Goal: Information Seeking & Learning: Learn about a topic

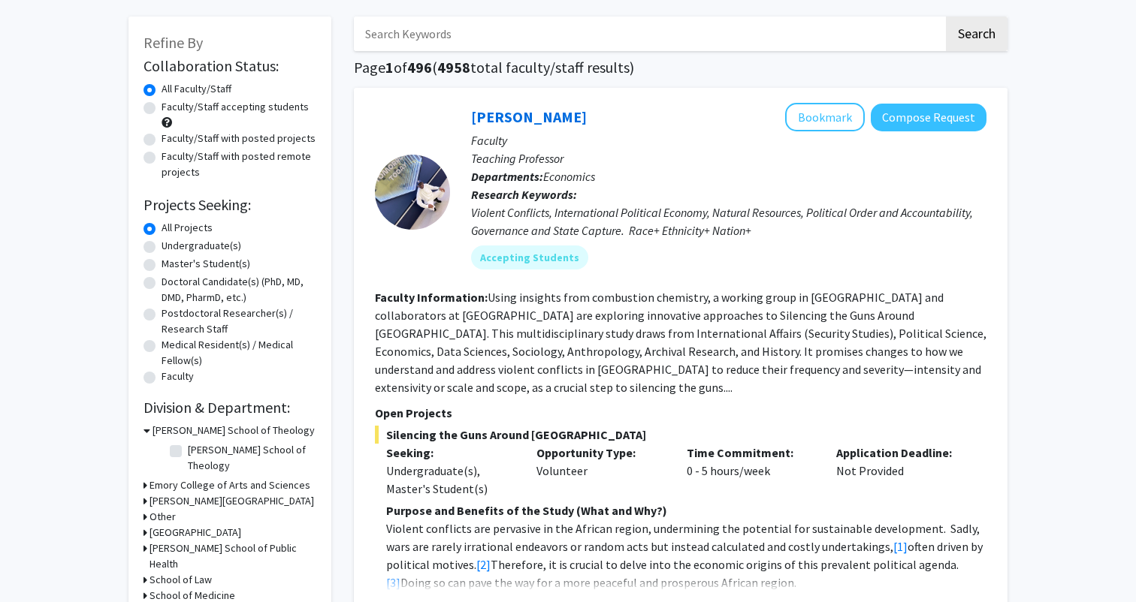
scroll to position [75, 0]
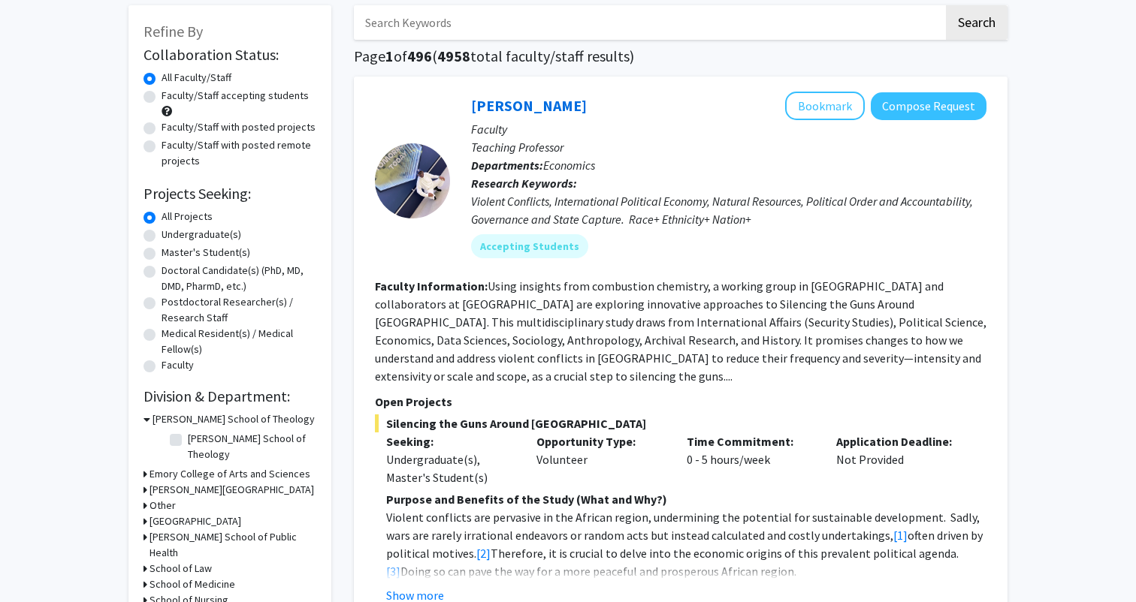
click at [207, 130] on label "Faculty/Staff with posted projects" at bounding box center [239, 127] width 154 height 16
click at [171, 129] on input "Faculty/Staff with posted projects" at bounding box center [167, 124] width 10 height 10
radio input "true"
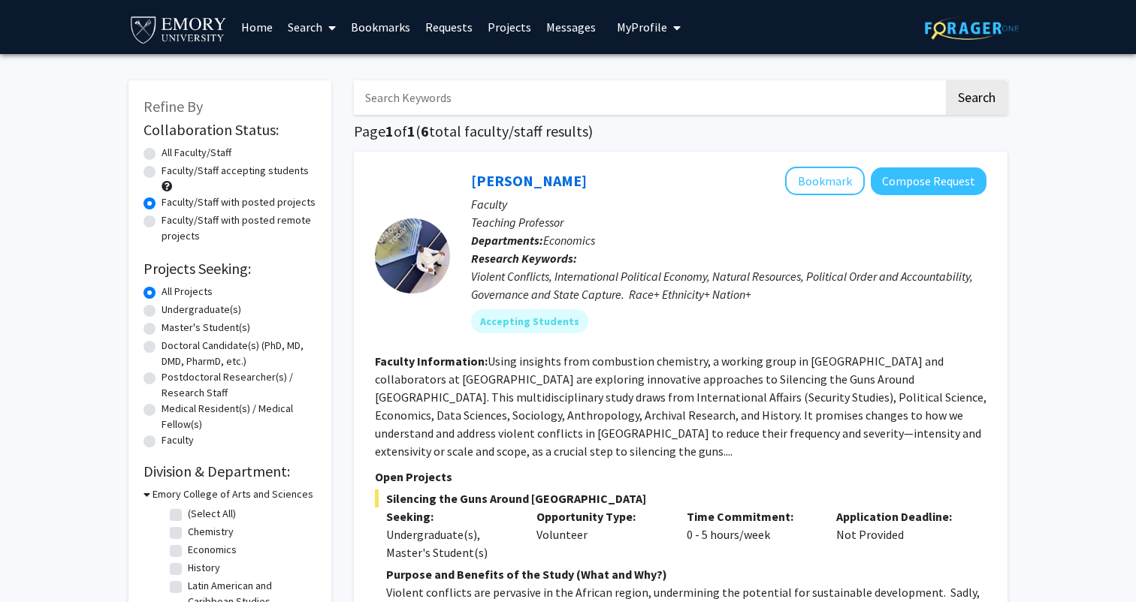
click at [213, 169] on label "Faculty/Staff accepting students" at bounding box center [235, 171] width 147 height 16
click at [171, 169] on input "Faculty/Staff accepting students" at bounding box center [167, 168] width 10 height 10
radio input "true"
click at [518, 29] on link "Projects" at bounding box center [509, 27] width 59 height 53
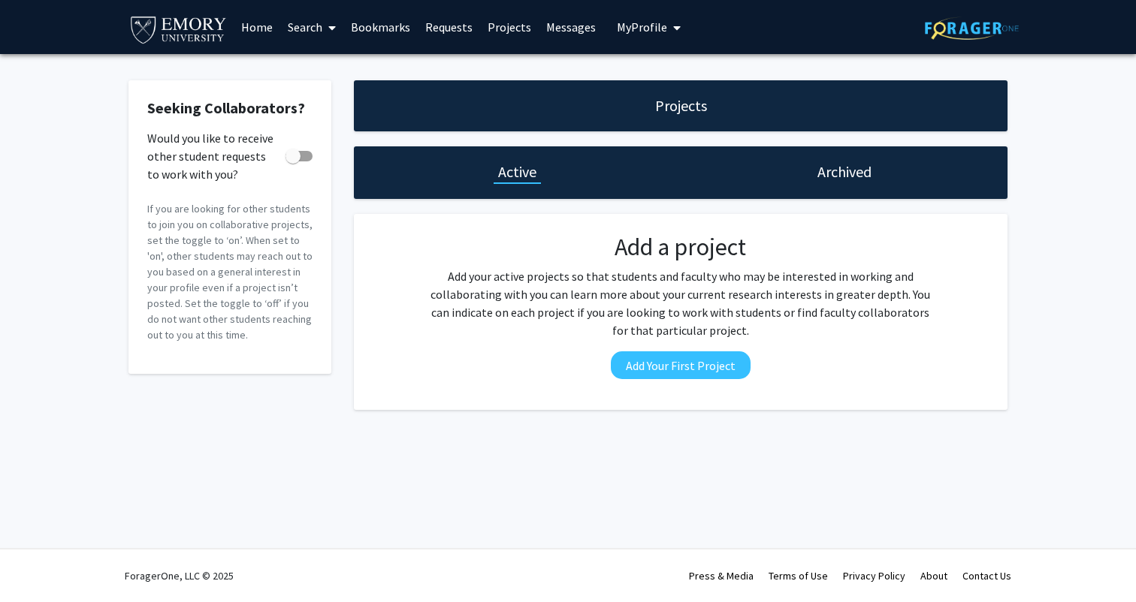
click at [566, 26] on link "Messages" at bounding box center [571, 27] width 65 height 53
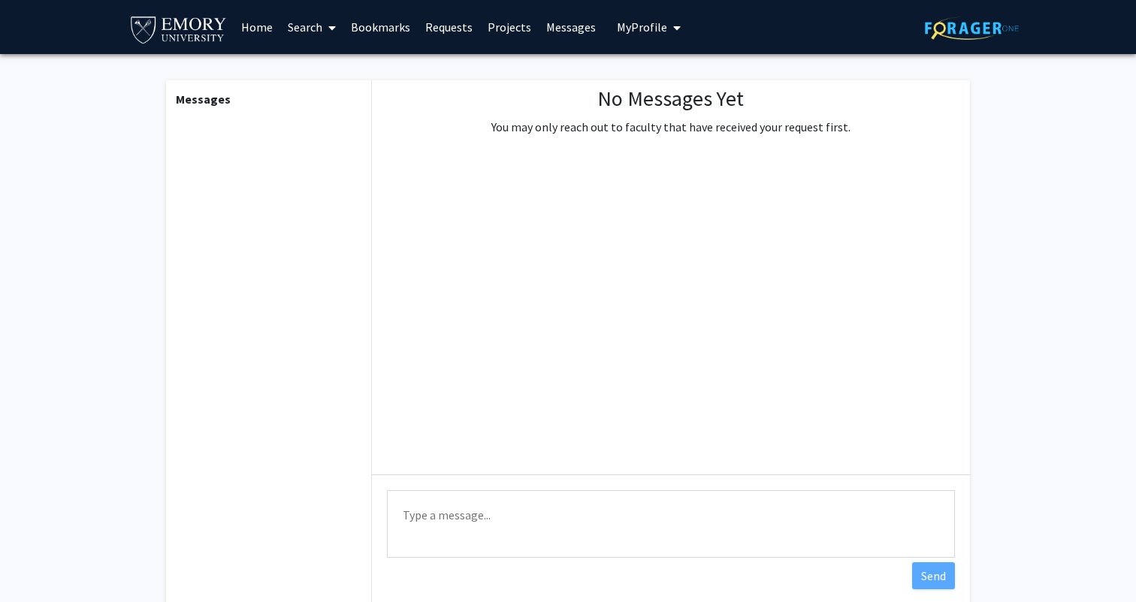
click at [458, 34] on link "Requests" at bounding box center [449, 27] width 62 height 53
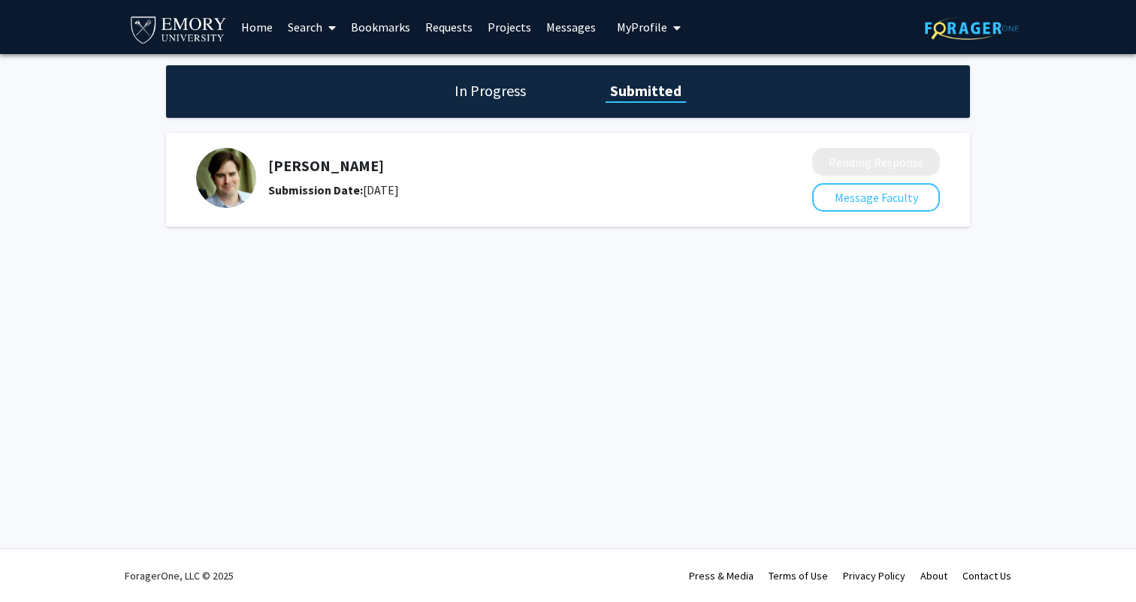
click at [241, 28] on link "Home" at bounding box center [257, 27] width 47 height 53
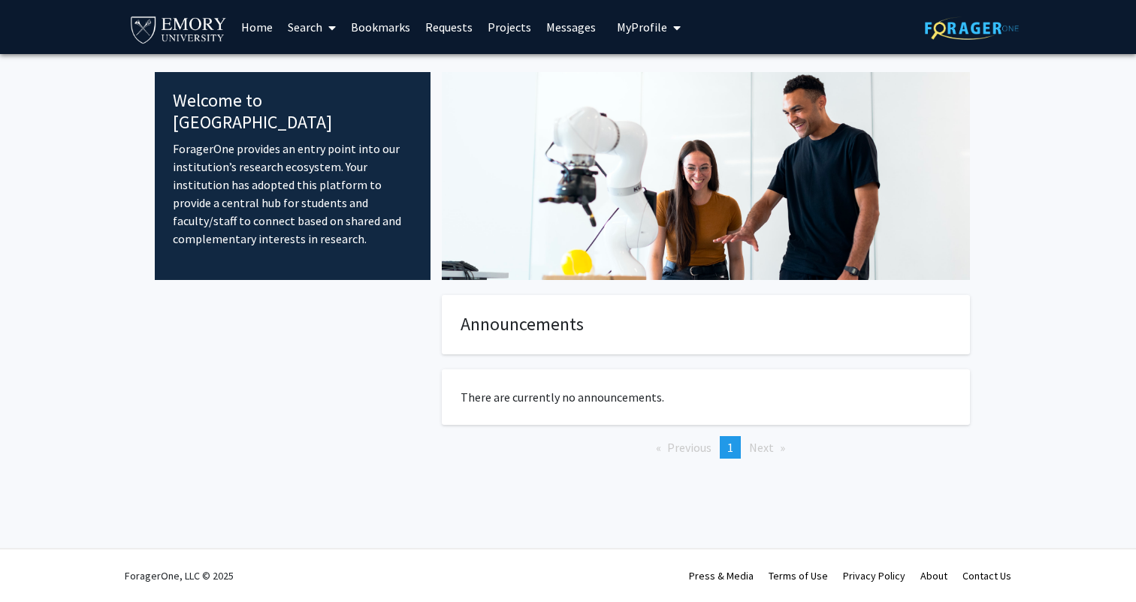
click at [314, 23] on link "Search" at bounding box center [311, 27] width 63 height 53
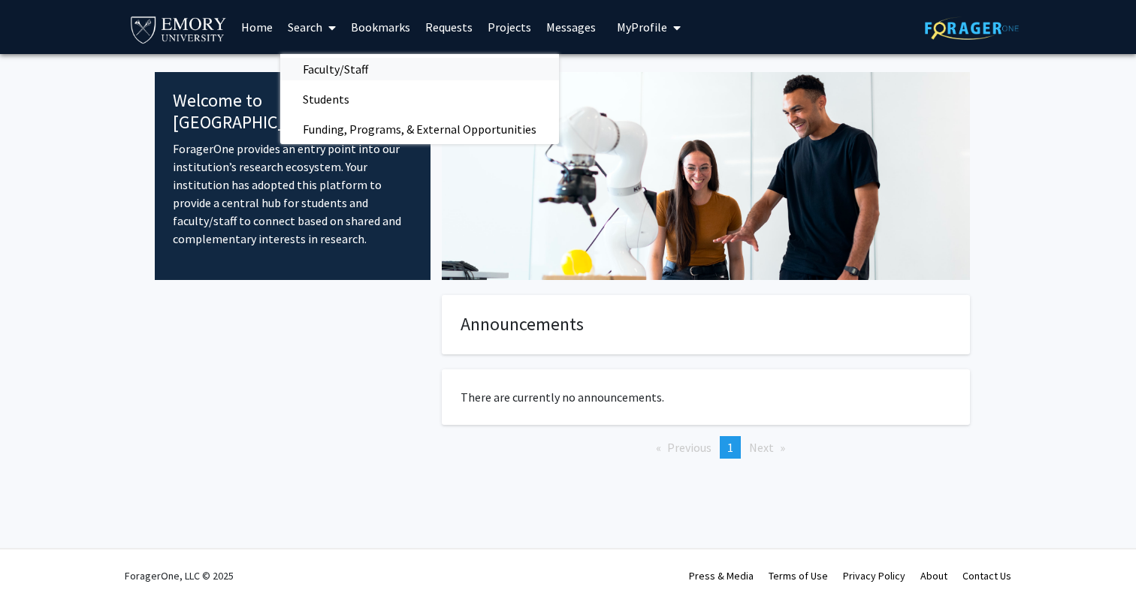
click at [317, 74] on span "Faculty/Staff" at bounding box center [335, 69] width 110 height 30
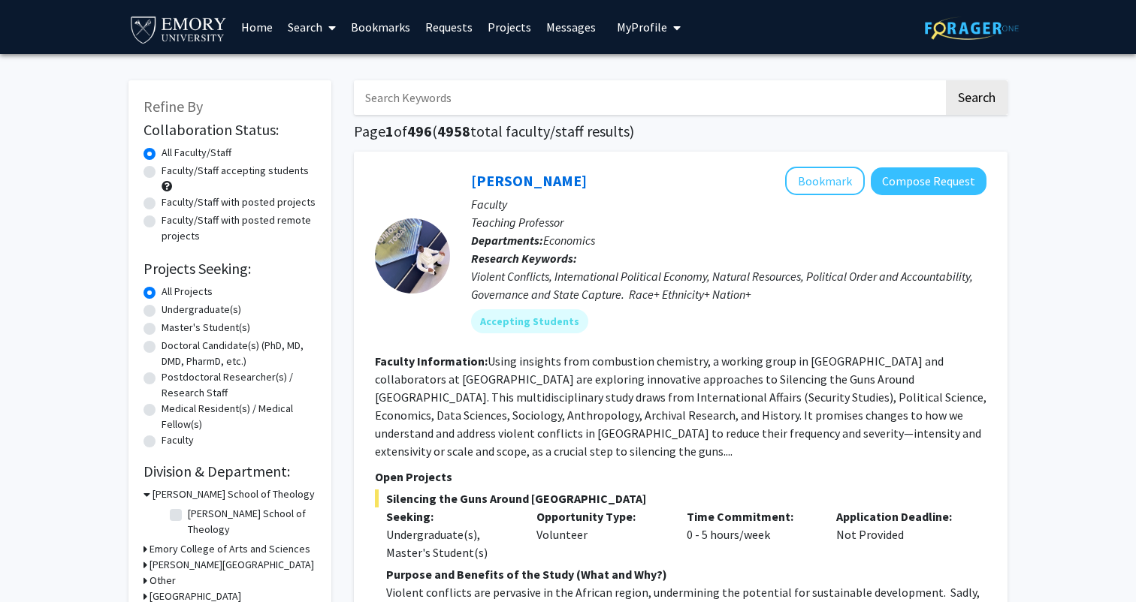
click at [242, 173] on label "Faculty/Staff accepting students" at bounding box center [235, 171] width 147 height 16
click at [171, 173] on input "Faculty/Staff accepting students" at bounding box center [167, 168] width 10 height 10
radio input "true"
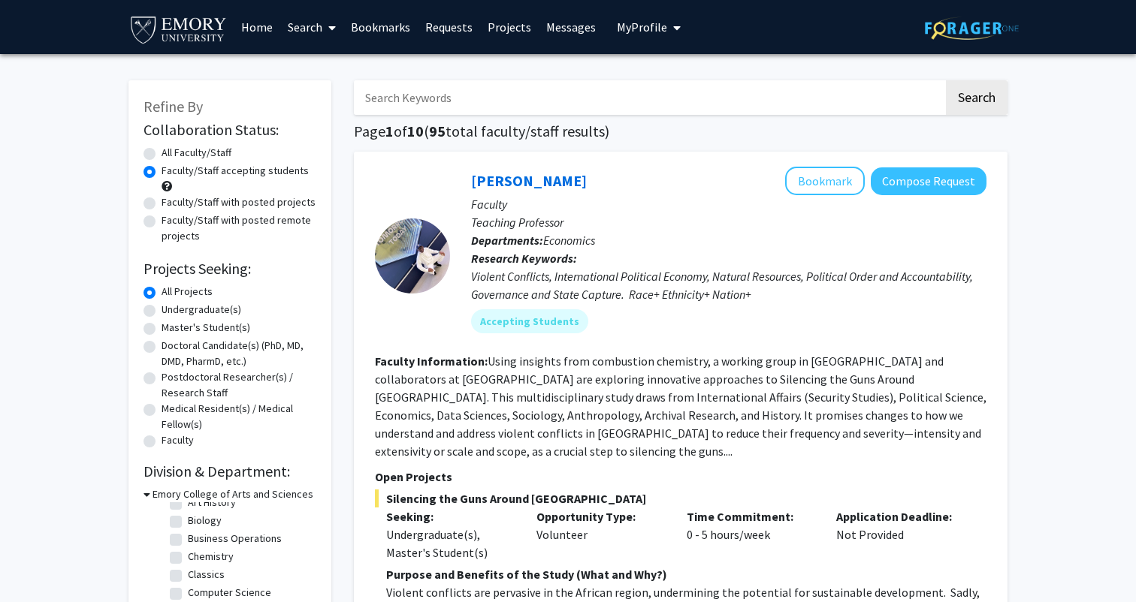
scroll to position [39, 0]
click at [204, 519] on label "Biology" at bounding box center [205, 511] width 34 height 16
click at [198, 513] on input "Biology" at bounding box center [193, 508] width 10 height 10
checkbox input "true"
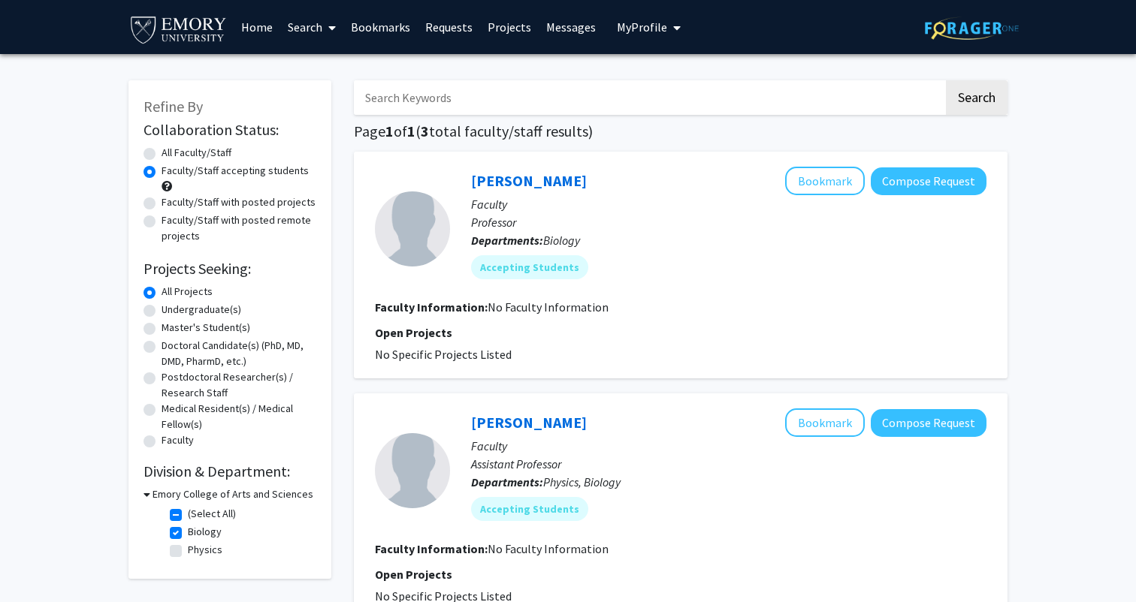
click at [188, 533] on label "Biology" at bounding box center [205, 532] width 34 height 16
click at [188, 533] on input "Biology" at bounding box center [193, 529] width 10 height 10
checkbox input "false"
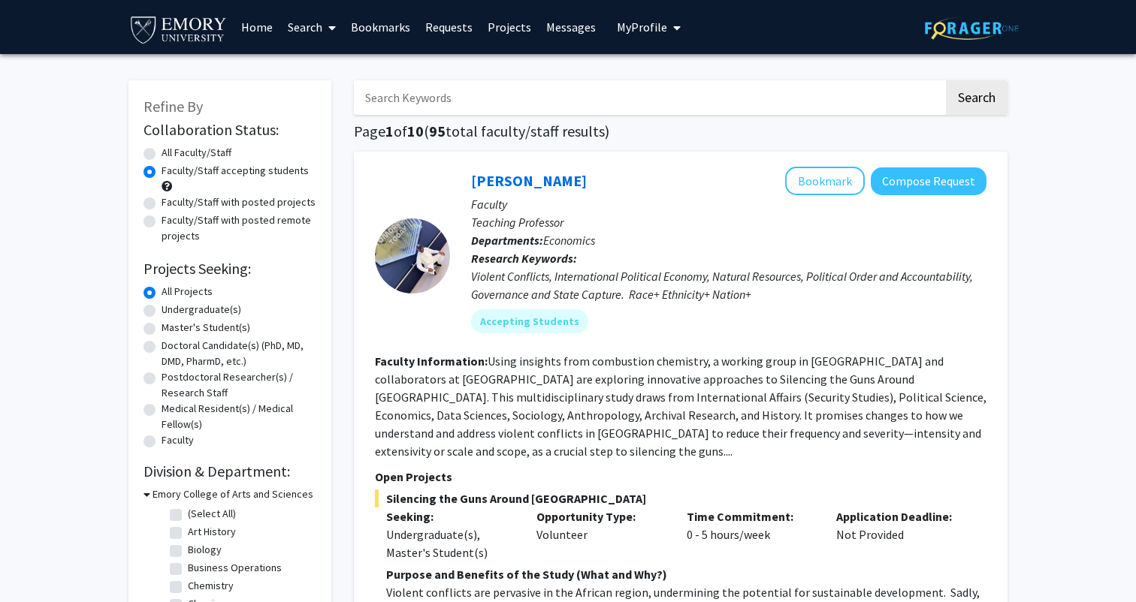
click at [191, 315] on label "Undergraduate(s)" at bounding box center [202, 310] width 80 height 16
click at [171, 312] on input "Undergraduate(s)" at bounding box center [167, 307] width 10 height 10
radio input "true"
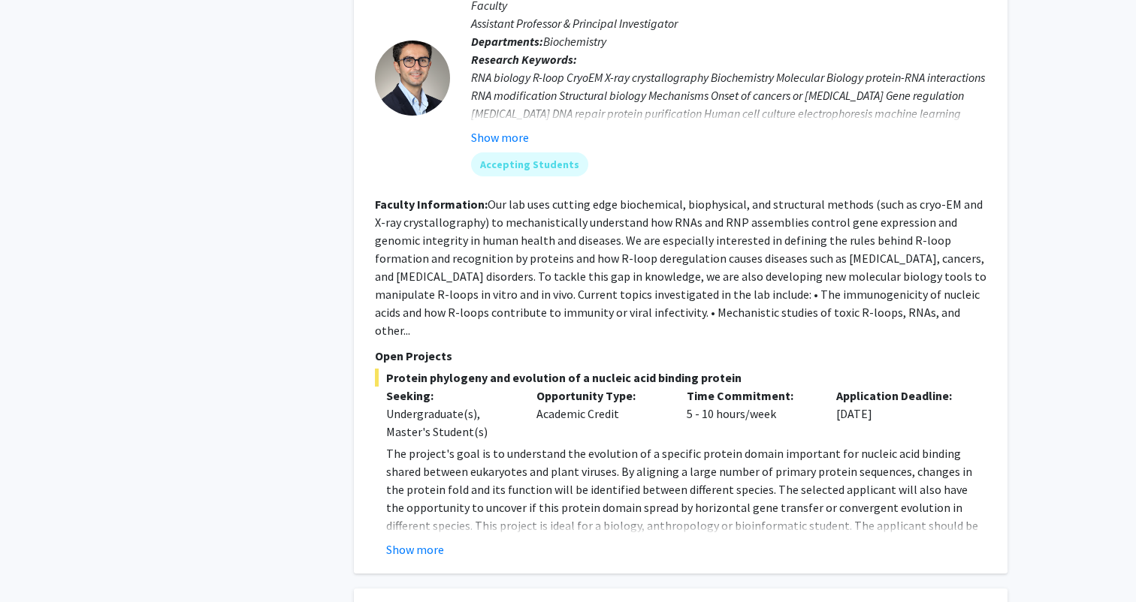
scroll to position [1571, 0]
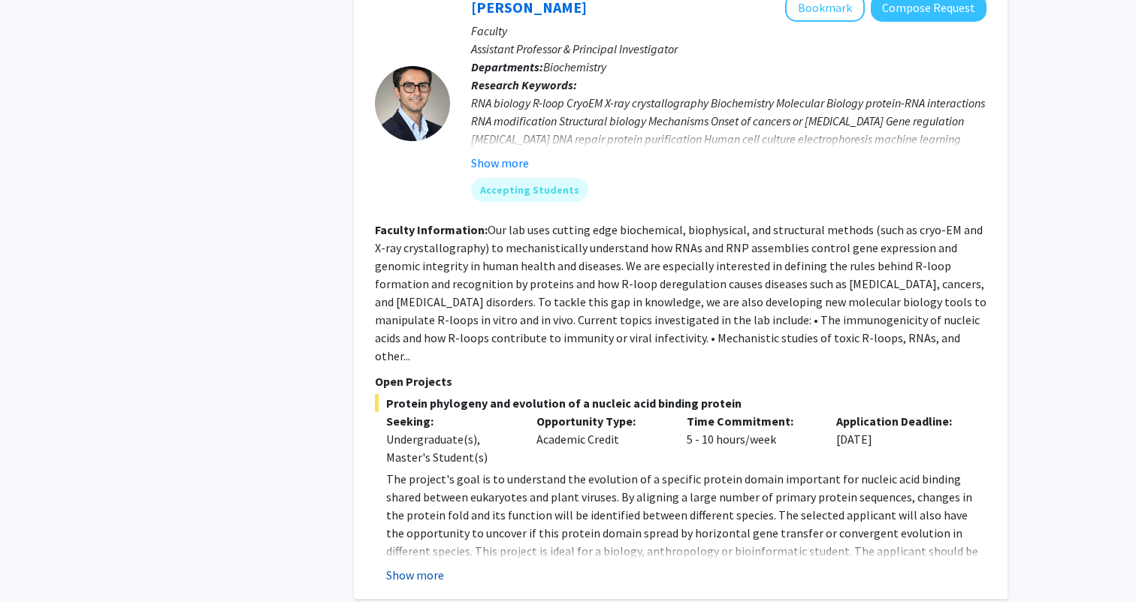
click at [414, 566] on button "Show more" at bounding box center [415, 575] width 58 height 18
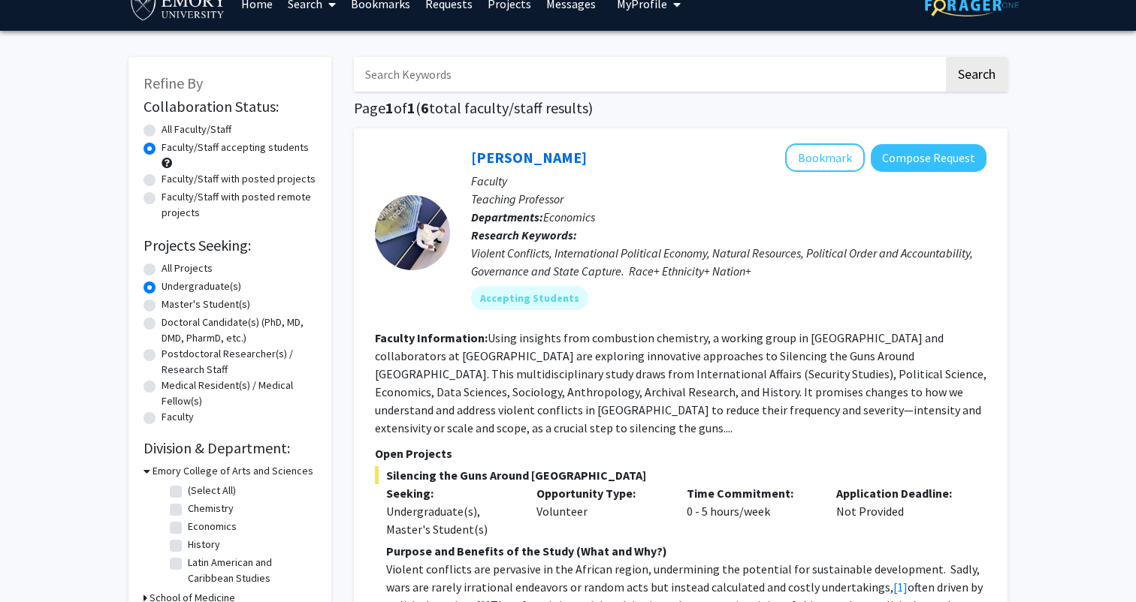
scroll to position [4, 0]
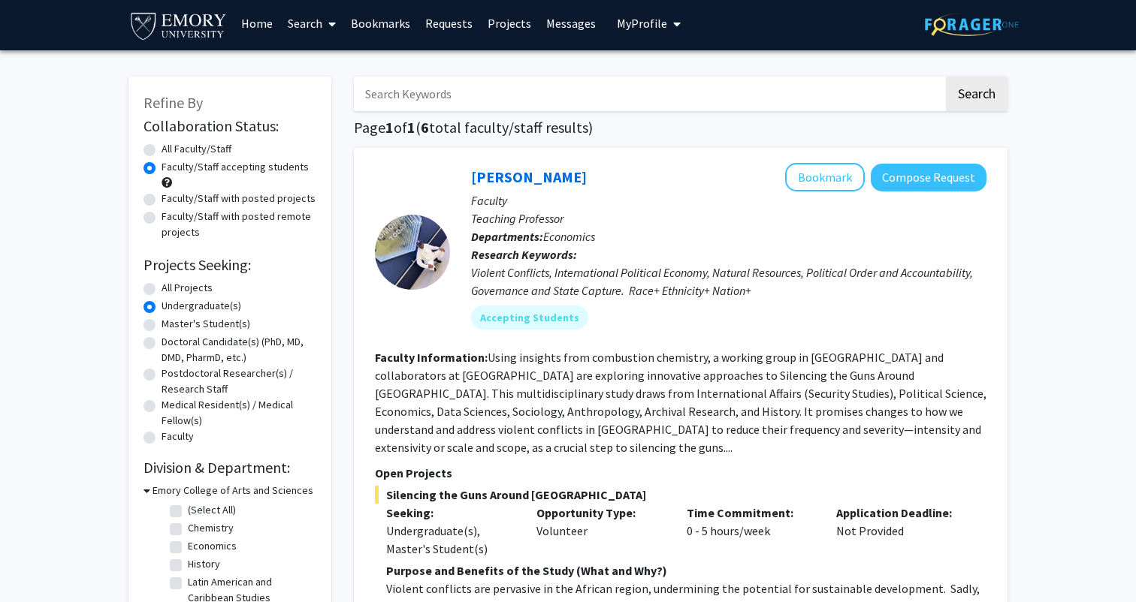
click at [252, 198] on label "Faculty/Staff with posted projects" at bounding box center [239, 199] width 154 height 16
click at [171, 198] on input "Faculty/Staff with posted projects" at bounding box center [167, 196] width 10 height 10
radio input "true"
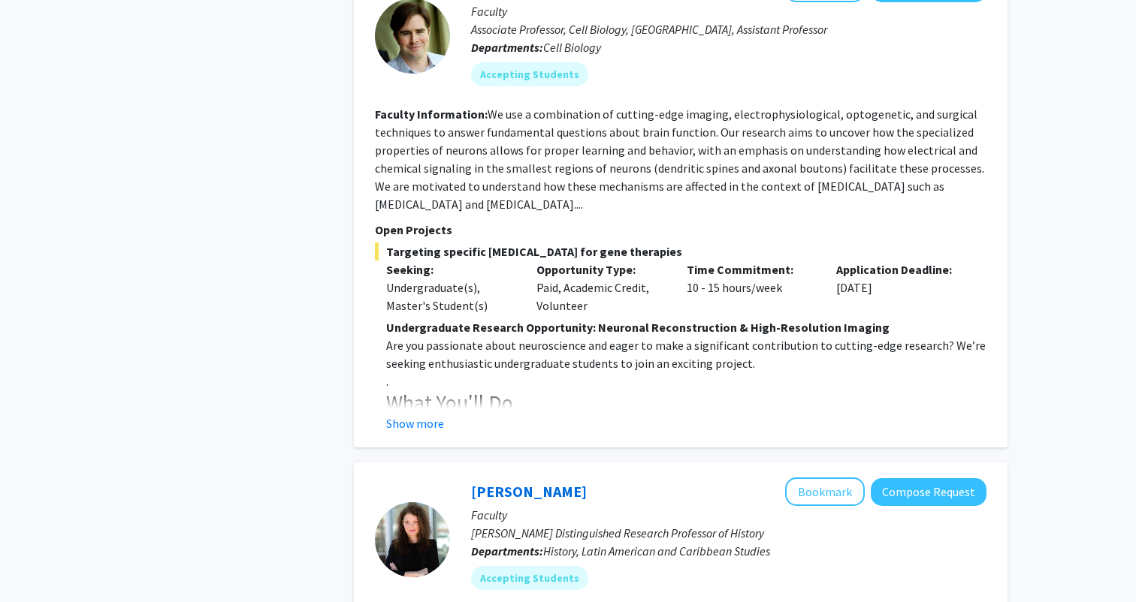
scroll to position [756, 0]
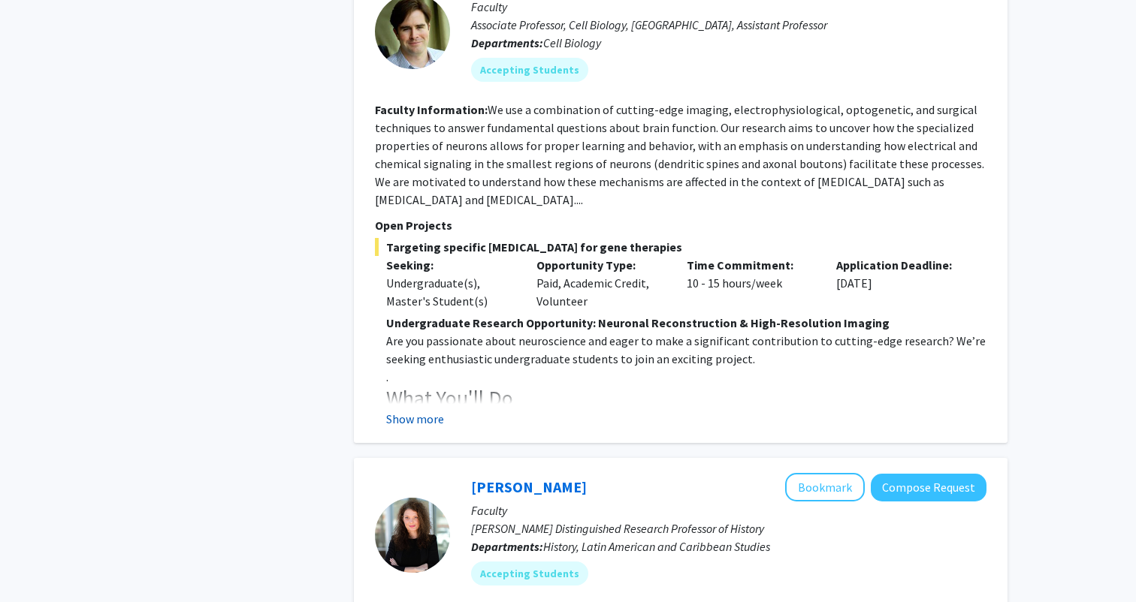
click at [411, 410] on button "Show more" at bounding box center [415, 419] width 58 height 18
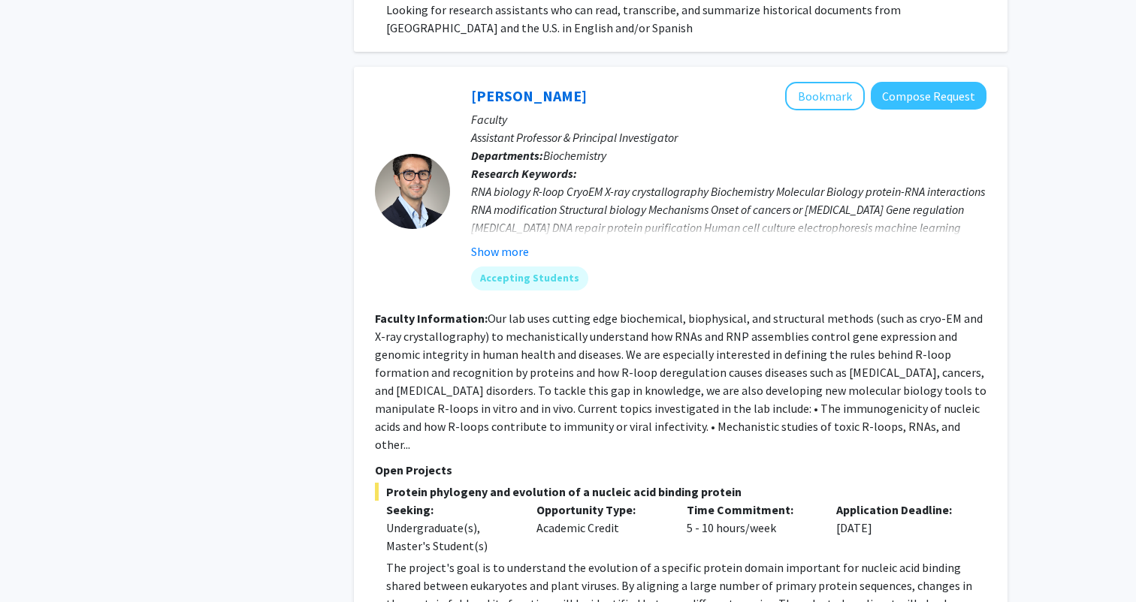
scroll to position [1879, 0]
